Goal: Task Accomplishment & Management: Use online tool/utility

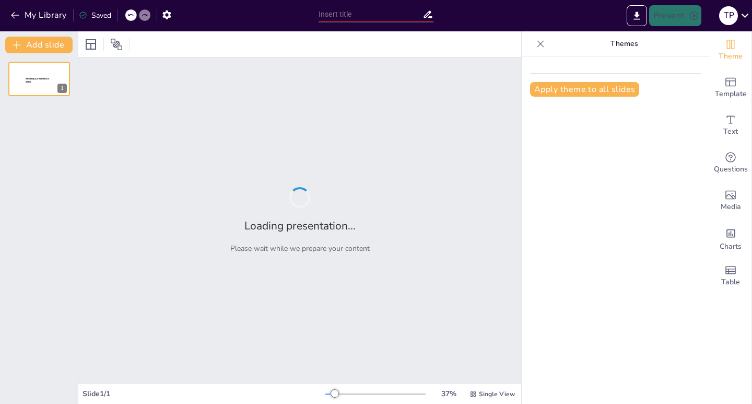
type input "New Sendsteps"
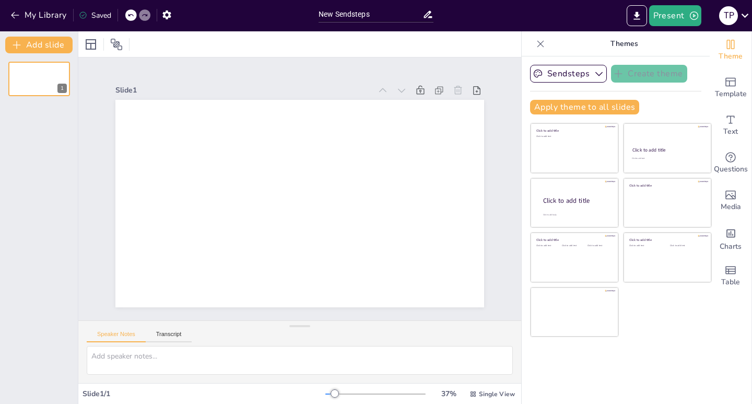
click at [159, 42] on div at bounding box center [299, 44] width 443 height 26
click at [9, 10] on button "My Library" at bounding box center [39, 15] width 63 height 17
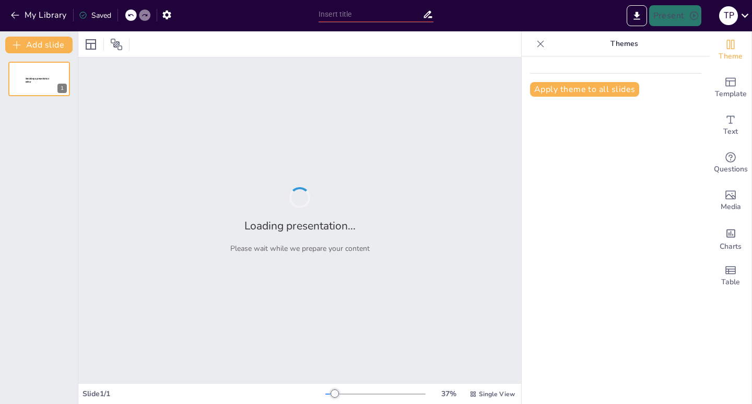
type input "Sostenibilidad Ambiental: Retos y Oportunidades en el Siglo XXI"
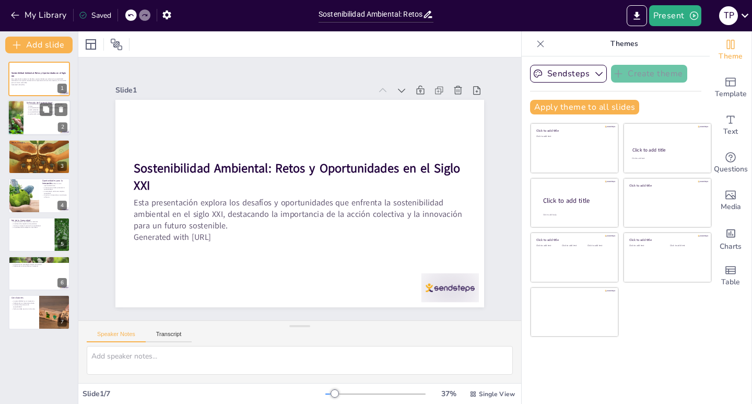
click at [50, 122] on div at bounding box center [39, 118] width 63 height 36
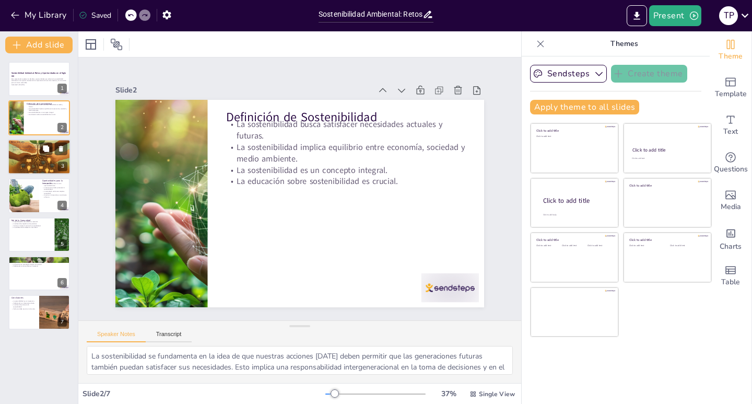
click at [34, 151] on div at bounding box center [39, 157] width 63 height 42
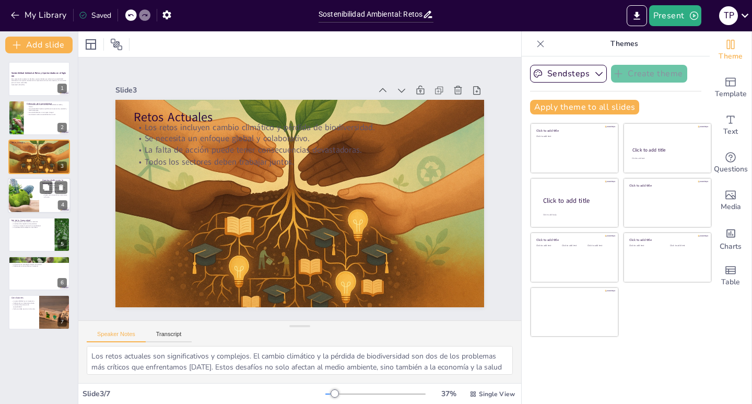
click at [31, 193] on div at bounding box center [24, 196] width 64 height 36
type textarea "Las energías renovables son fundamentales para la sostenibilidad. Al invertir e…"
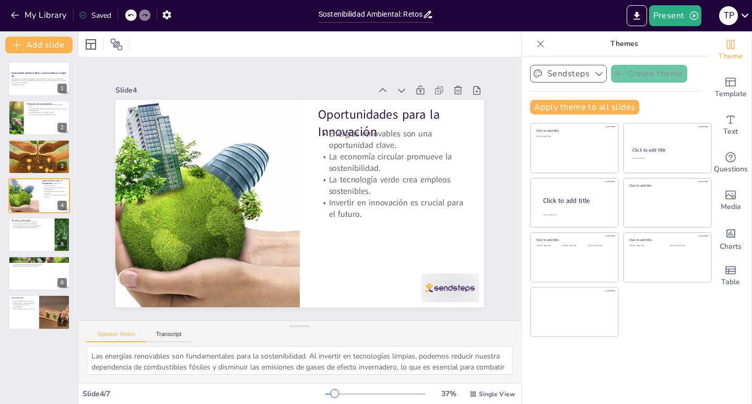
click at [580, 73] on button "Sendsteps" at bounding box center [568, 74] width 77 height 18
click at [653, 358] on div "Sendsteps Create theme Sendsteps Themes Sendsteps Apply theme to all slides Cli…" at bounding box center [616, 229] width 188 height 347
click at [676, 18] on button "Present" at bounding box center [675, 15] width 52 height 21
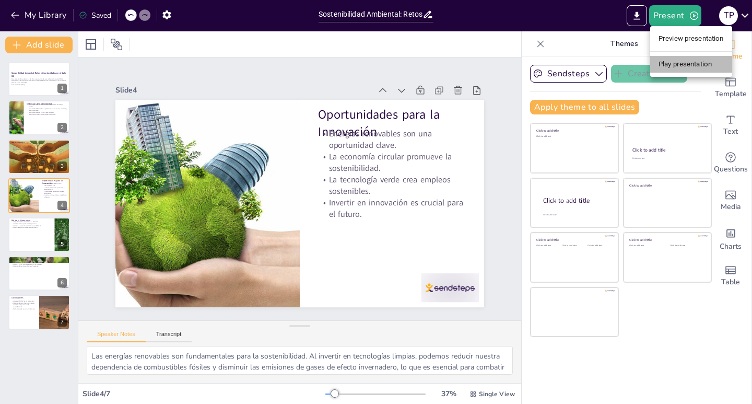
click at [686, 66] on li "Play presentation" at bounding box center [691, 64] width 82 height 17
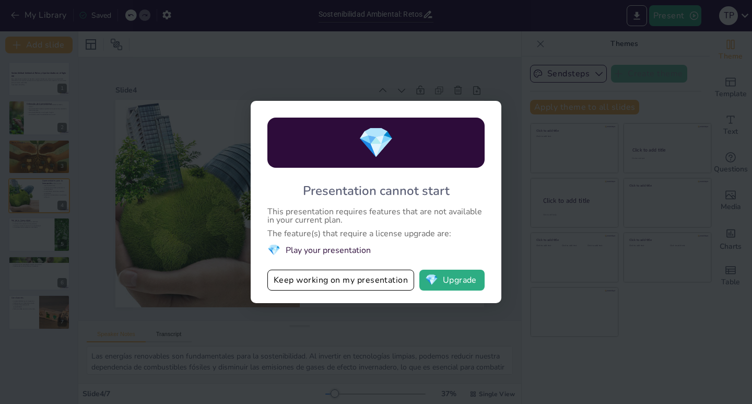
click at [329, 247] on li "💎 Play your presentation" at bounding box center [375, 250] width 217 height 14
drag, startPoint x: 541, startPoint y: 209, endPoint x: 573, endPoint y: 191, distance: 36.5
click at [542, 209] on div "💎 Presentation cannot start This presentation requires features that are not av…" at bounding box center [376, 202] width 752 height 404
click at [455, 285] on button "💎 Upgrade" at bounding box center [451, 279] width 65 height 21
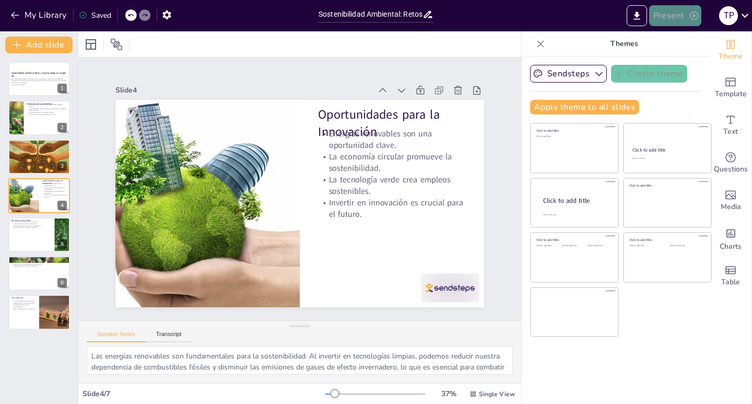
click at [671, 17] on button "Present" at bounding box center [675, 15] width 52 height 21
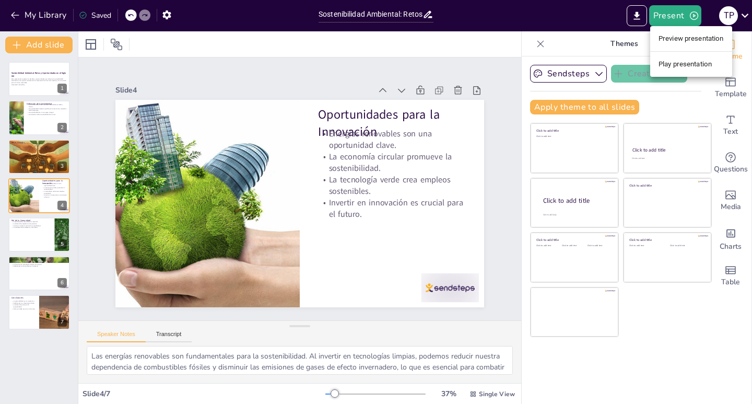
click at [669, 39] on li "Preview presentation" at bounding box center [691, 38] width 82 height 17
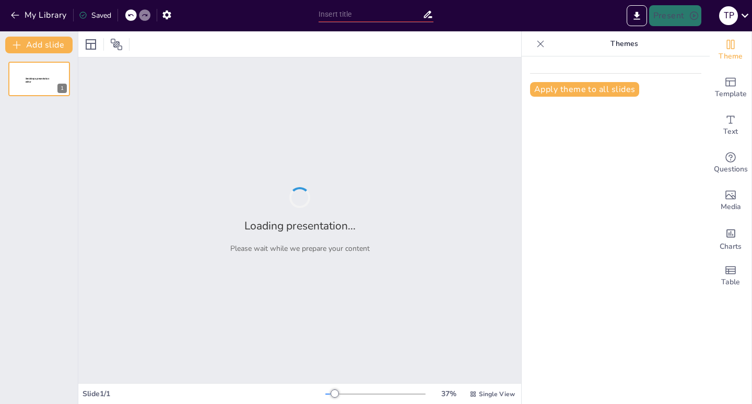
type input "Sostenibilidad Ambiental: Retos y Oportunidades en el Siglo XXI"
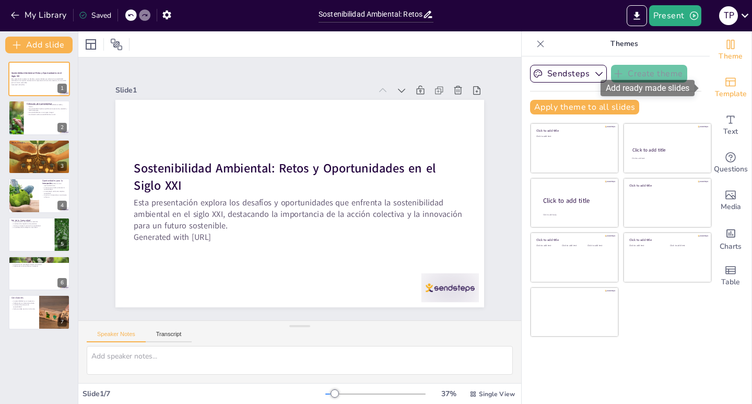
click at [725, 79] on icon "Add ready made slides" at bounding box center [730, 82] width 13 height 13
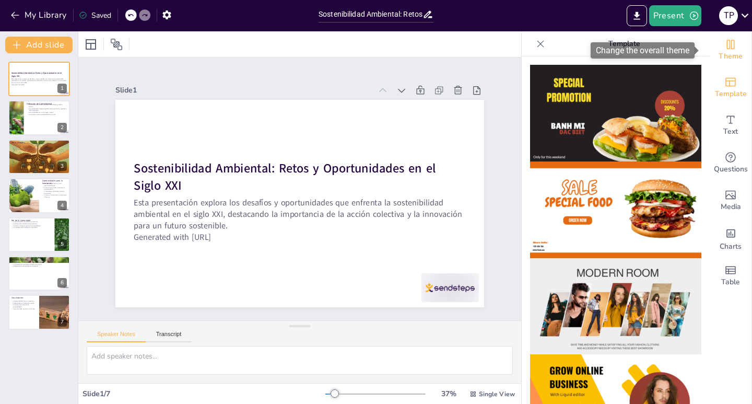
click at [725, 45] on icon "Change the overall theme" at bounding box center [730, 44] width 13 height 13
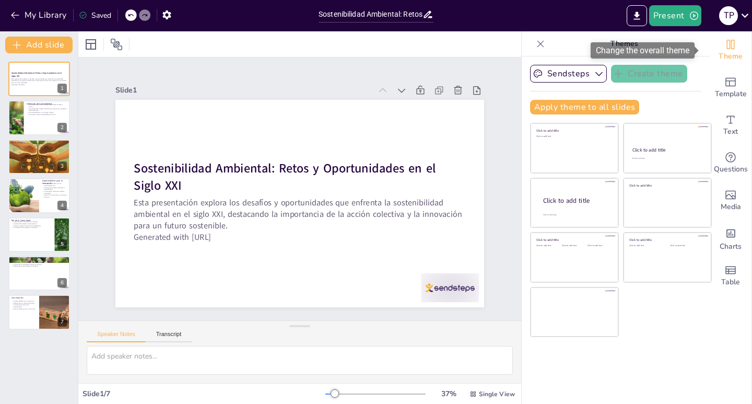
click at [725, 45] on icon "Change the overall theme" at bounding box center [730, 44] width 13 height 13
